Goal: Task Accomplishment & Management: Use online tool/utility

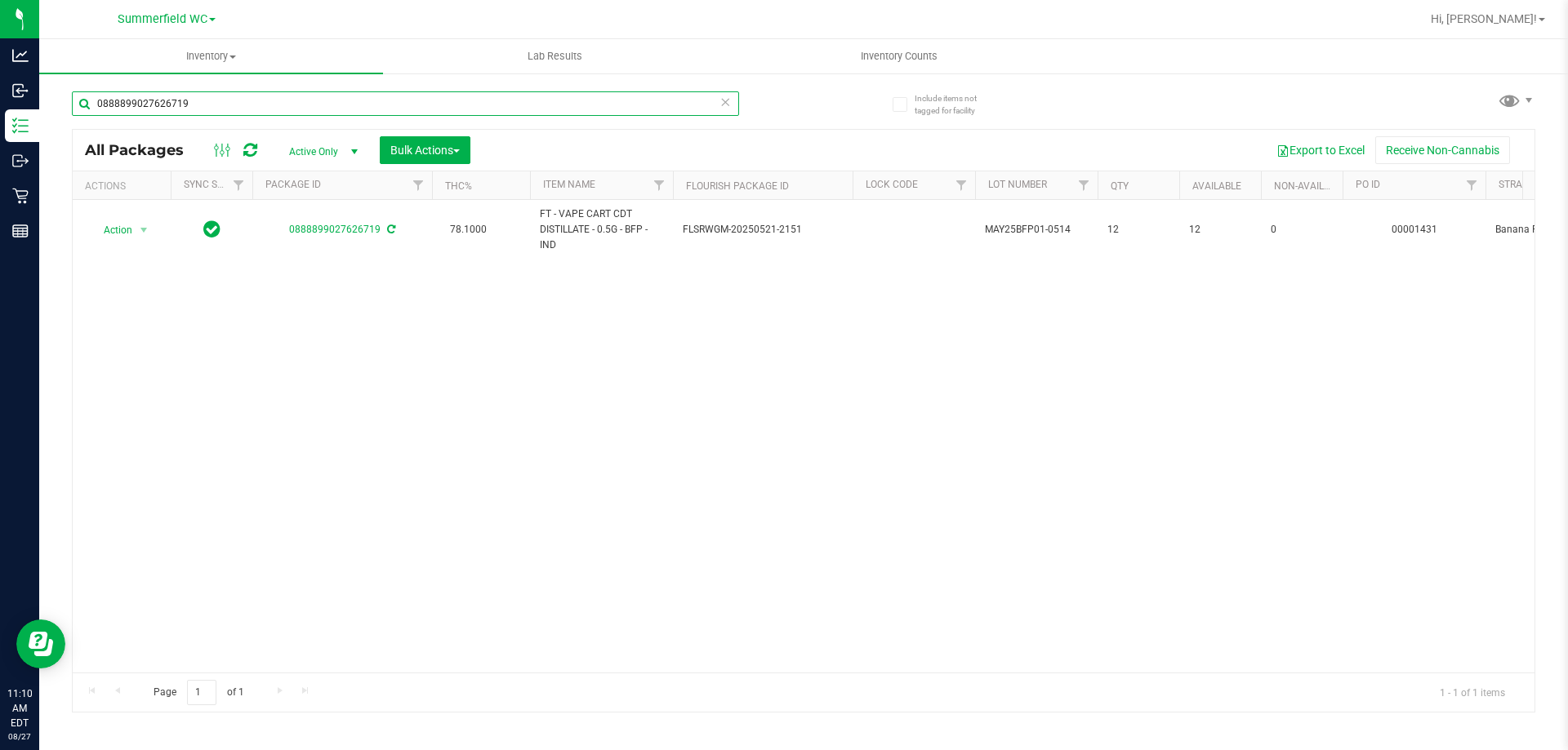
click at [209, 107] on input "0888899027626719" at bounding box center [406, 103] width 668 height 24
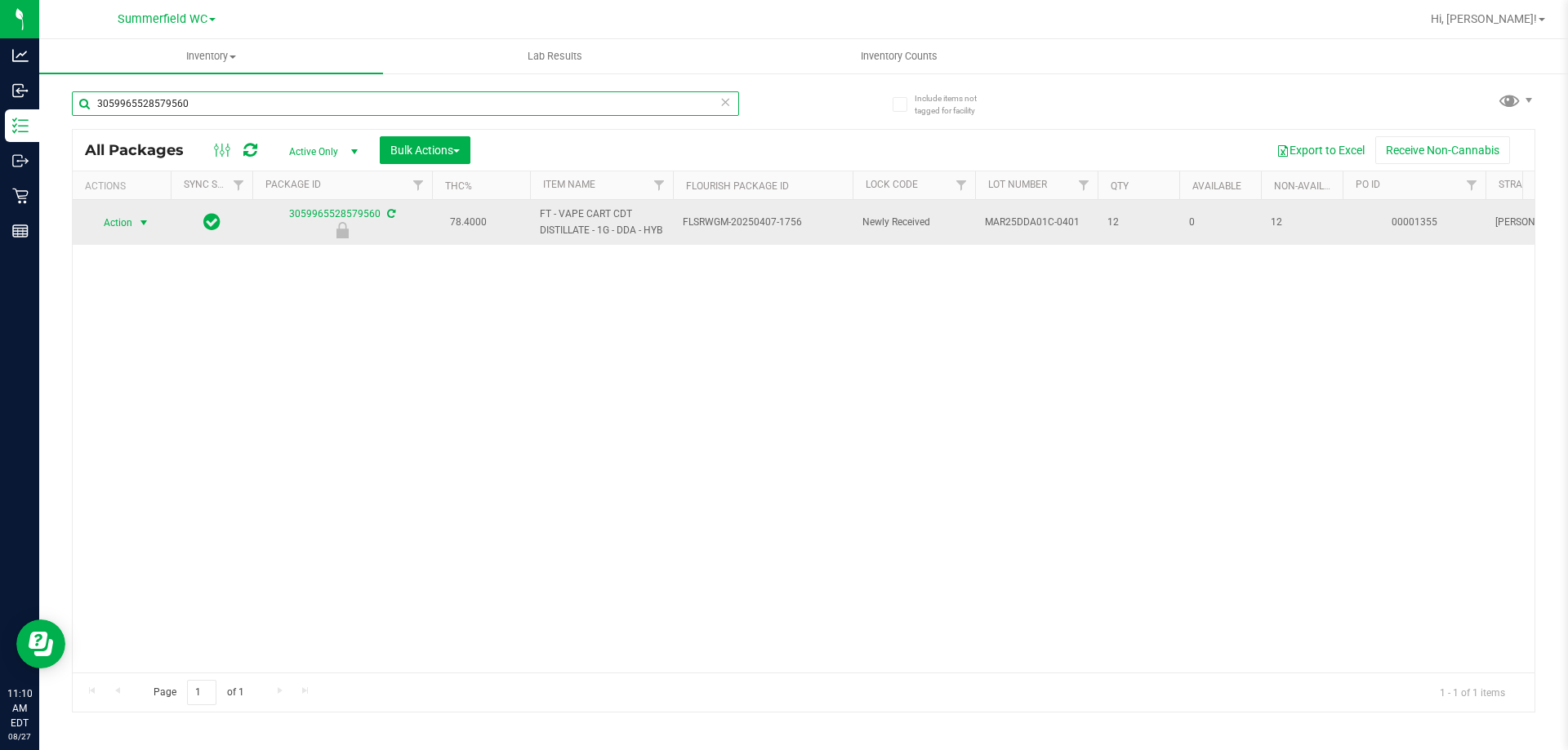
type input "3059965528579560"
click at [135, 235] on span "select" at bounding box center [143, 222] width 20 height 23
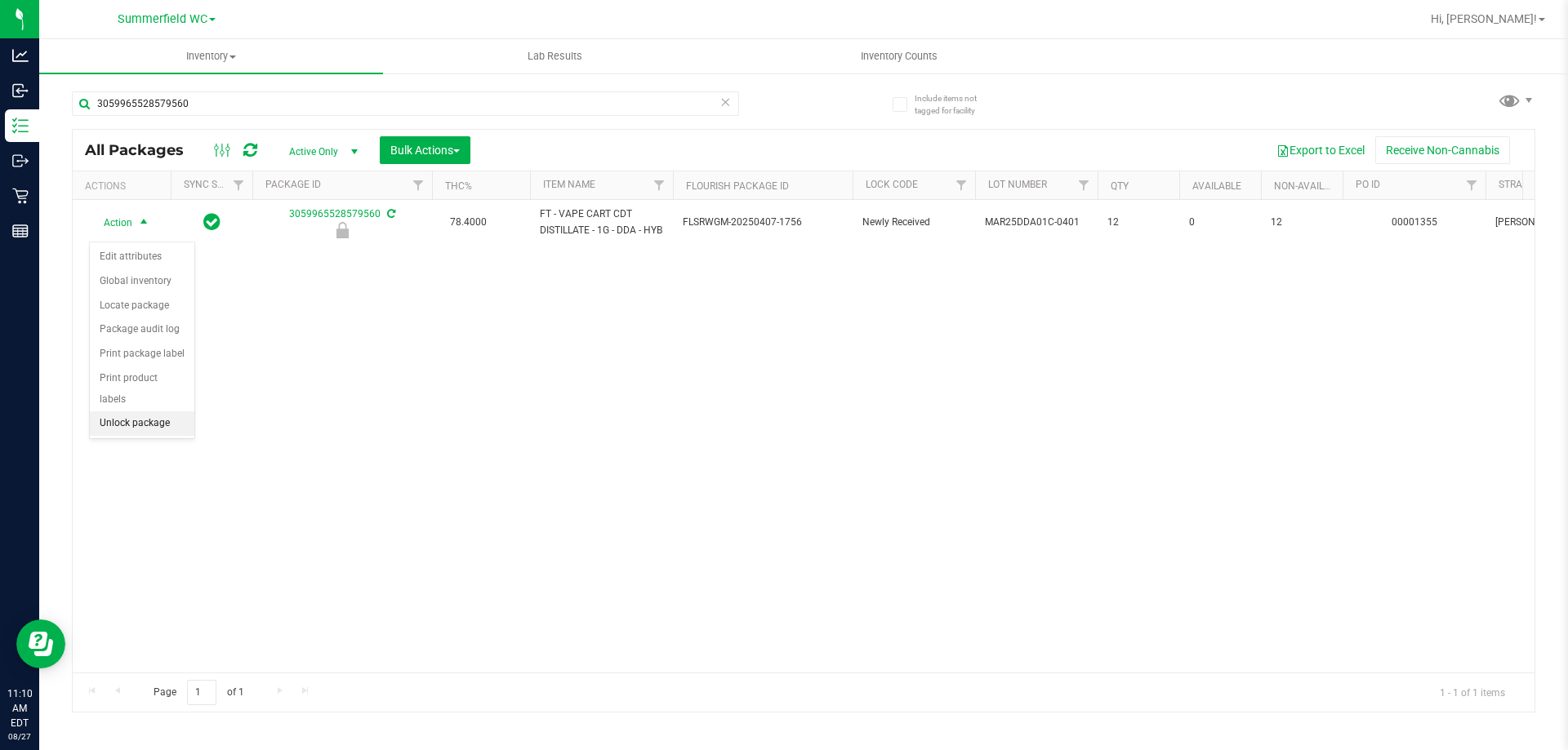
click at [144, 411] on li "Unlock package" at bounding box center [142, 423] width 104 height 24
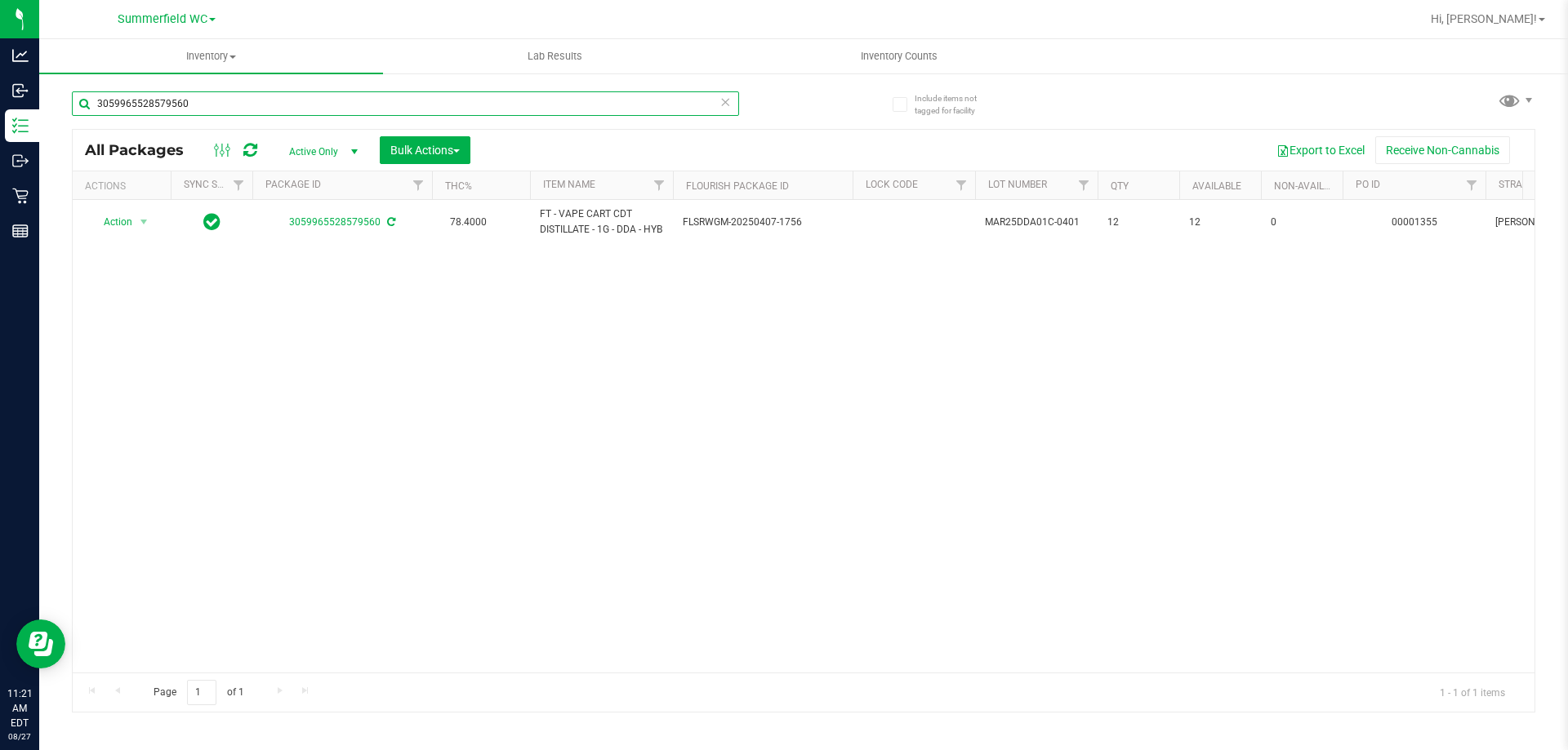
click at [221, 94] on input "3059965528579560" at bounding box center [406, 103] width 668 height 24
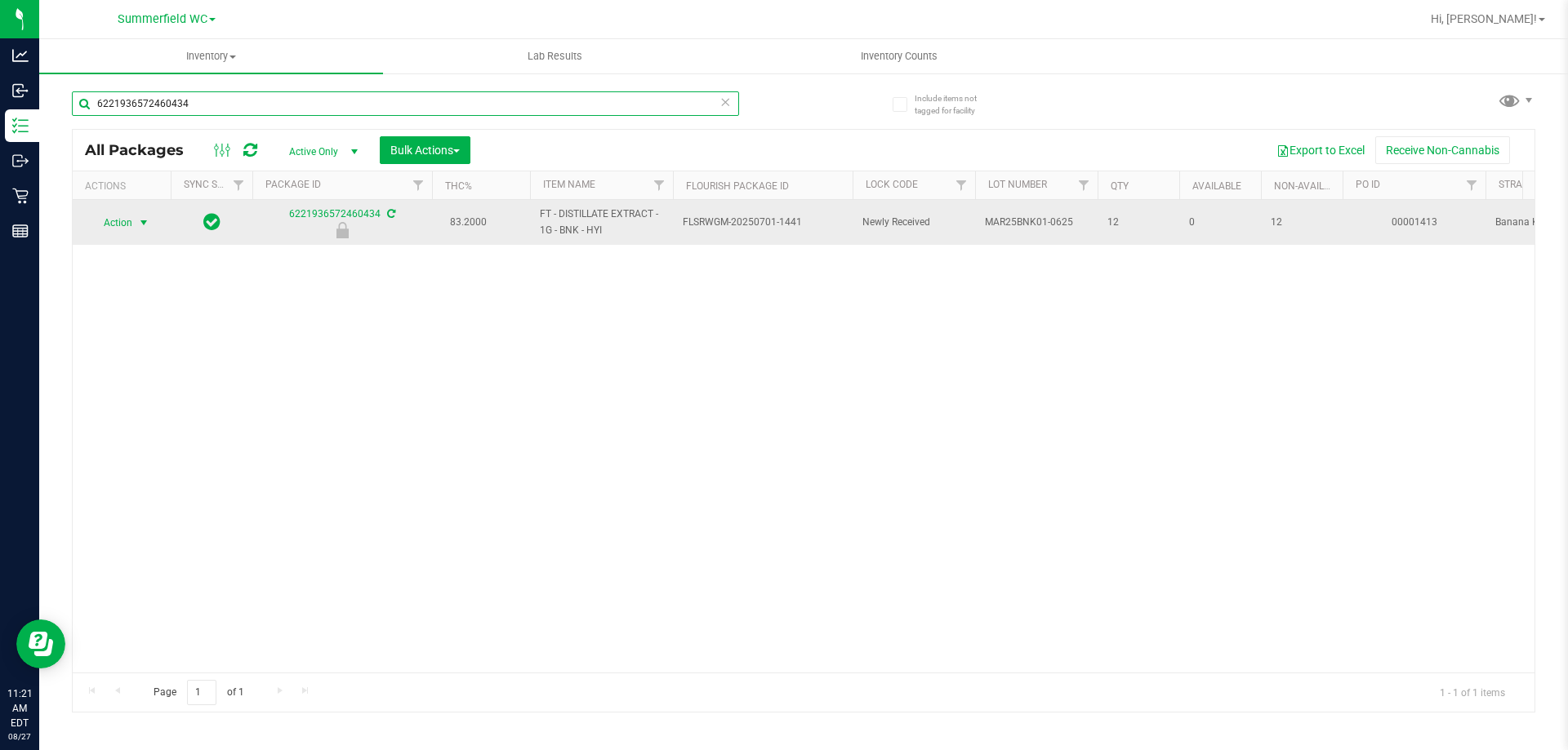
type input "6221936572460434"
click at [119, 223] on span "Action" at bounding box center [110, 222] width 44 height 23
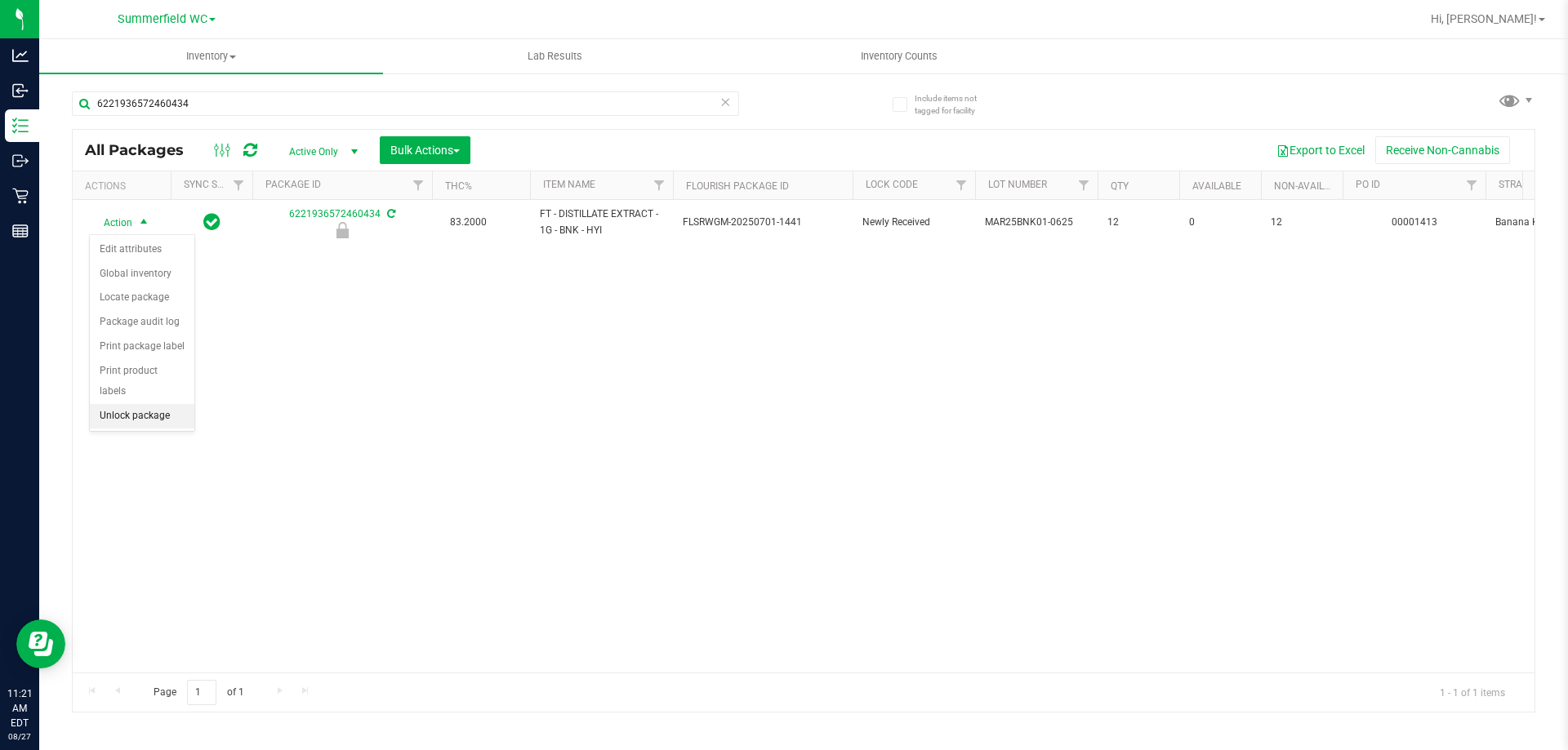
click at [163, 404] on li "Unlock package" at bounding box center [142, 416] width 104 height 24
